Goal: Information Seeking & Learning: Learn about a topic

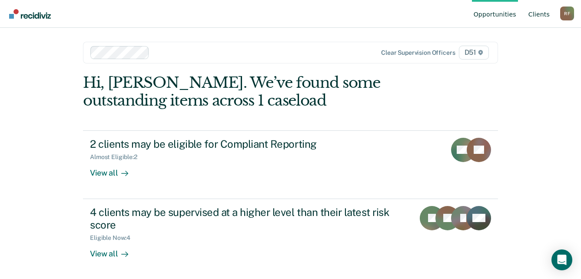
click at [542, 13] on link "Client s" at bounding box center [538, 14] width 25 height 28
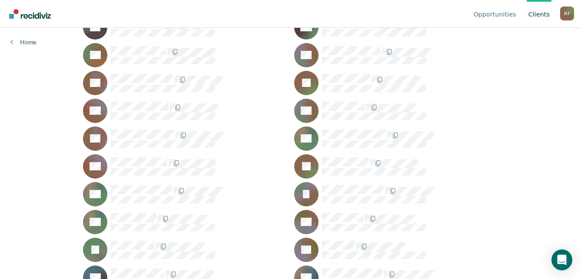
scroll to position [955, 0]
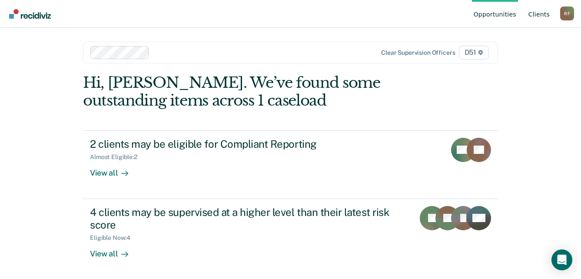
click at [540, 14] on link "Client s" at bounding box center [538, 14] width 25 height 28
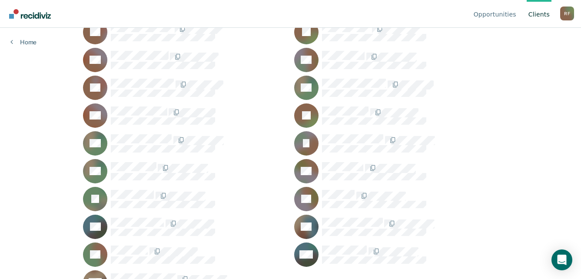
scroll to position [1016, 0]
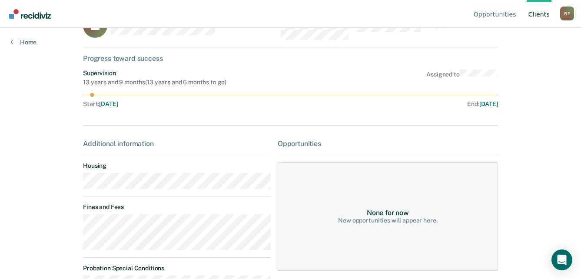
scroll to position [43, 0]
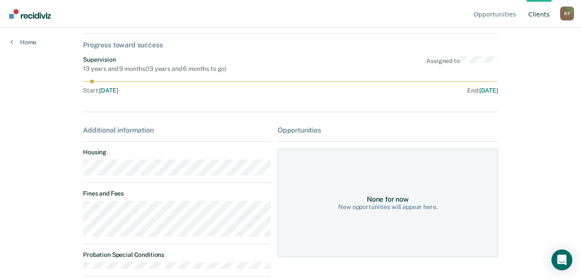
click at [167, 191] on dt "Fines and Fees" at bounding box center [177, 193] width 188 height 7
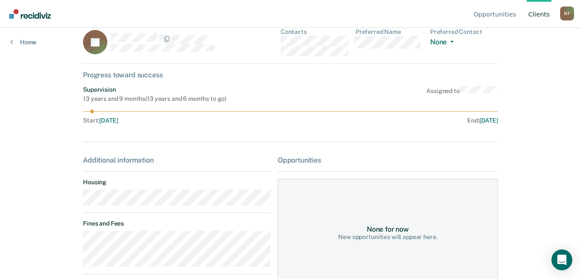
scroll to position [0, 0]
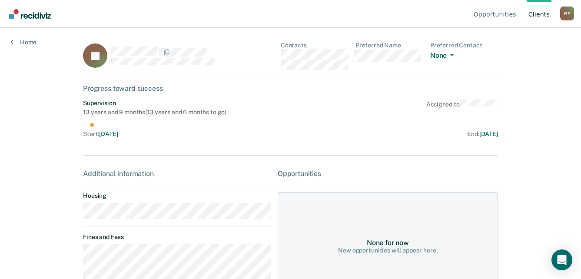
click at [282, 54] on div "JS Contacts Preferred Name Preferred Contact None Call Text Email None" at bounding box center [290, 60] width 415 height 36
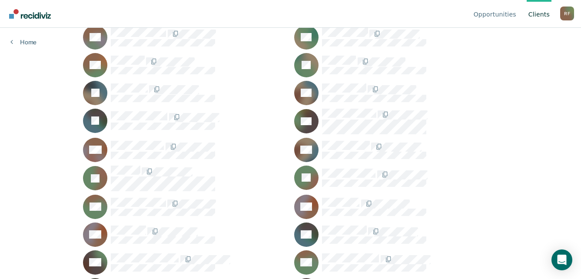
scroll to position [321, 0]
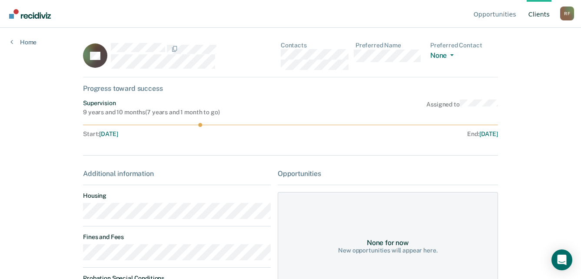
click at [281, 58] on div "AF Contacts Preferred Name Preferred Contact None Call Text Email None" at bounding box center [290, 60] width 415 height 36
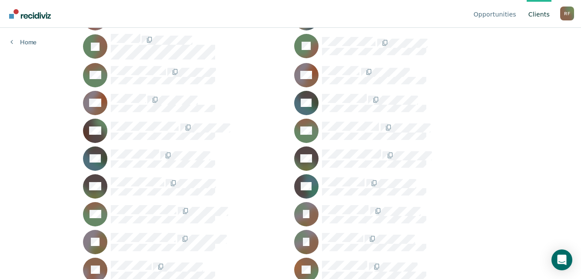
scroll to position [451, 0]
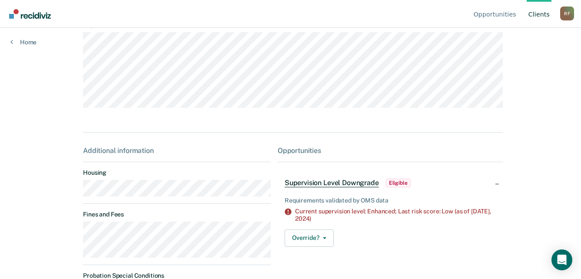
scroll to position [87, 0]
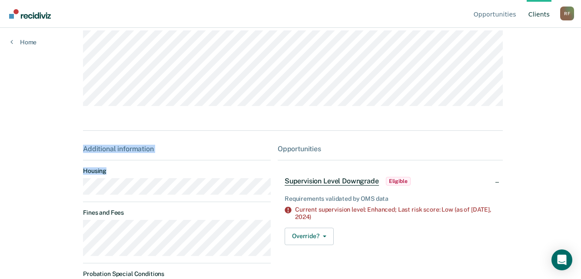
click at [79, 192] on html "Looks like you’re using Internet Explorer 11. For faster loading and a better e…" at bounding box center [290, 52] width 581 height 279
drag, startPoint x: 79, startPoint y: 195, endPoint x: 174, endPoint y: 216, distance: 97.3
click at [149, 216] on dt "Fines and Fees" at bounding box center [177, 212] width 188 height 7
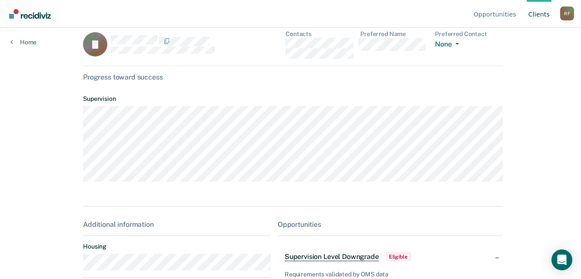
scroll to position [0, 0]
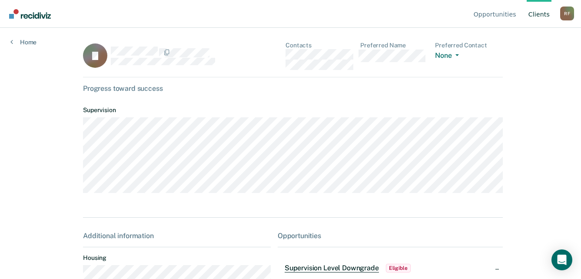
click at [276, 53] on div "JJ Contacts Preferred Name Preferred Contact None Call Text Email None" at bounding box center [293, 60] width 420 height 36
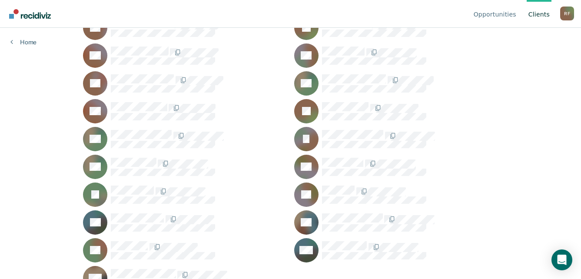
scroll to position [1016, 0]
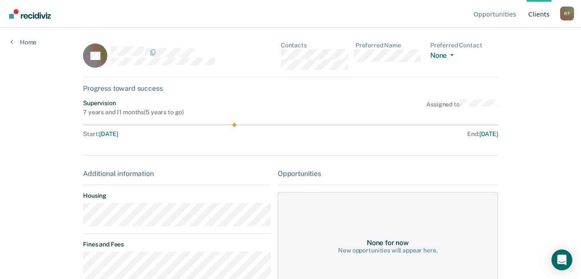
click at [282, 56] on div "TT Contacts Preferred Name Preferred Contact None Call Text Email None" at bounding box center [290, 60] width 415 height 36
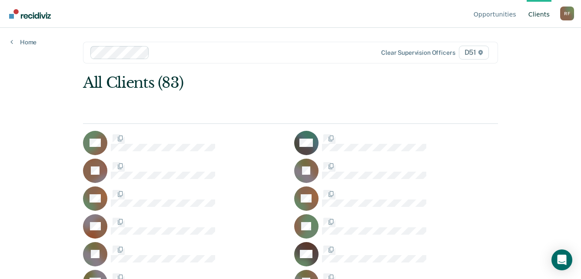
scroll to position [1016, 0]
